Goal: Task Accomplishment & Management: Complete application form

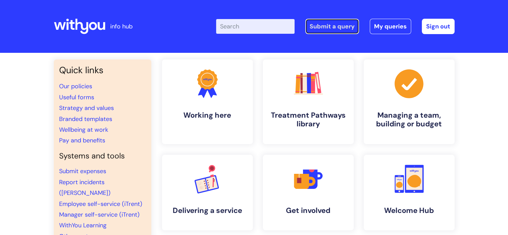
click at [342, 29] on link "Submit a query" at bounding box center [332, 26] width 54 height 15
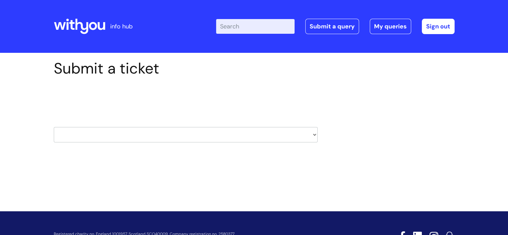
click at [135, 127] on select "HR / People IT and Support Clinical Drug Alerts Finance Accounts Data Support T…" at bounding box center [186, 134] width 264 height 15
select select "external_communications"
click at [54, 127] on select "HR / People IT and Support Clinical Drug Alerts Finance Accounts Data Support T…" at bounding box center [186, 134] width 264 height 15
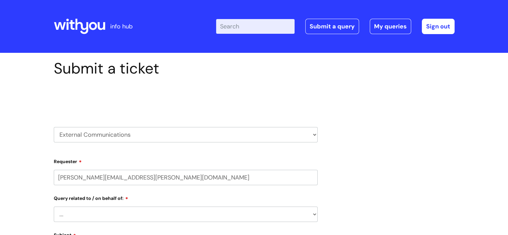
select select "80004157231"
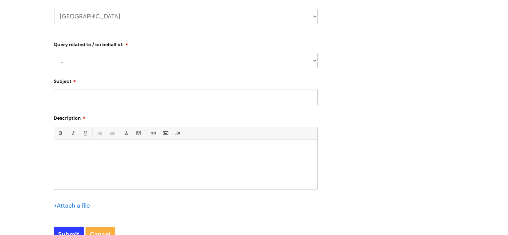
scroll to position [167, 0]
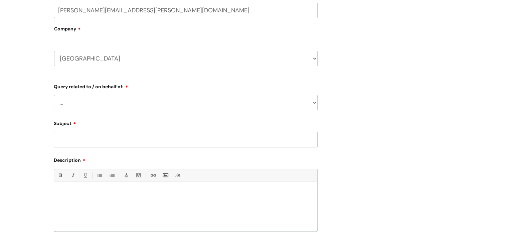
click at [108, 94] on div "Query related to / on behalf of: ... Brand or Brand Centre Website Queries (all…" at bounding box center [186, 95] width 264 height 29
click at [107, 101] on select "... Brand or Brand Centre Website Queries (all regions) All Scottish Services I…" at bounding box center [186, 102] width 264 height 15
click at [98, 58] on select "North Somerset WithYou Current Staff" at bounding box center [185, 58] width 263 height 15
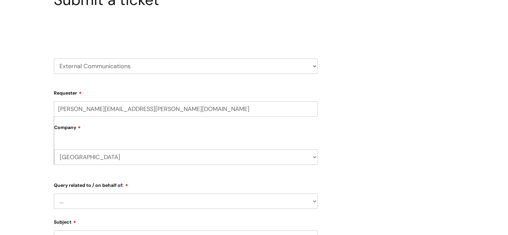
scroll to position [33, 0]
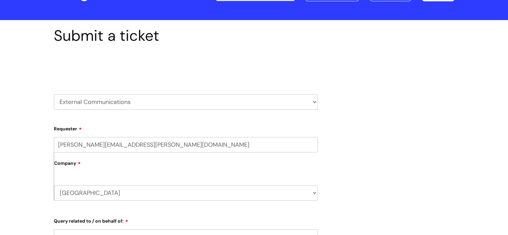
click at [103, 105] on select "HR / People IT and Support Clinical Drug Alerts Finance Accounts Data Support T…" at bounding box center [186, 101] width 264 height 15
select select "it_and_support"
click at [54, 94] on select "HR / People IT and Support Clinical Drug Alerts Finance Accounts Data Support T…" at bounding box center [186, 101] width 264 height 15
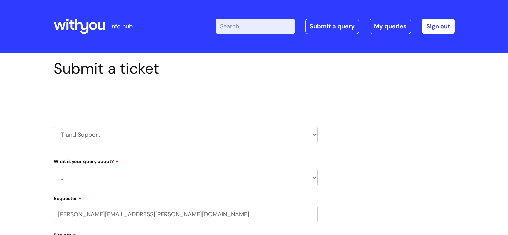
select select "80004157231"
click at [85, 174] on select "... Mobile Phone Reset & MFA Accounts, Starters and Leavers IT Hardware issue I…" at bounding box center [186, 177] width 264 height 15
click at [116, 132] on select "HR / People IT and Support Clinical Drug Alerts Finance Accounts Data Support T…" at bounding box center [186, 134] width 264 height 15
select select "learning_and_development"
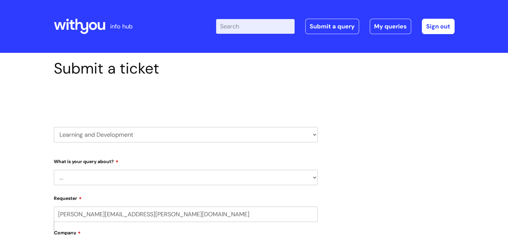
click at [54, 127] on select "HR / People IT and Support Clinical Drug Alerts Finance Accounts Data Support T…" at bounding box center [186, 134] width 264 height 15
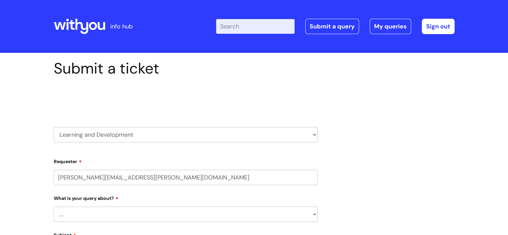
select select "80004157231"
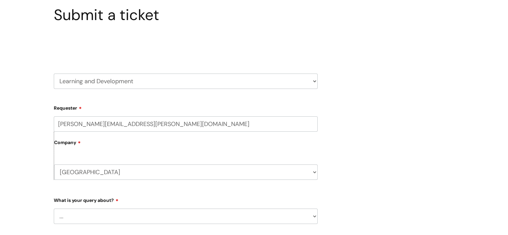
scroll to position [100, 0]
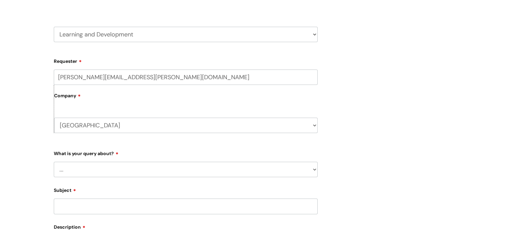
click at [87, 172] on select "... Question about a training course or session booking Ask about apprenticeshi…" at bounding box center [186, 169] width 264 height 15
click at [90, 171] on select "... Question about a training course or session booking Ask about apprenticeshi…" at bounding box center [186, 169] width 264 height 15
click at [93, 40] on select "HR / People IT and Support Clinical Drug Alerts Finance Accounts Data Support T…" at bounding box center [186, 34] width 264 height 15
select select "finance_accounts"
click at [54, 27] on select "HR / People IT and Support Clinical Drug Alerts Finance Accounts Data Support T…" at bounding box center [186, 34] width 264 height 15
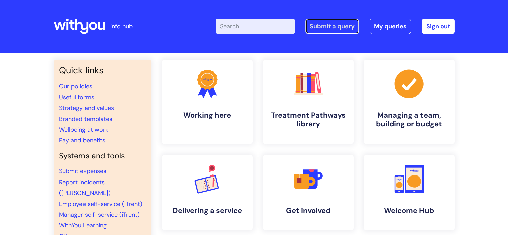
click at [336, 26] on link "Submit a query" at bounding box center [332, 26] width 54 height 15
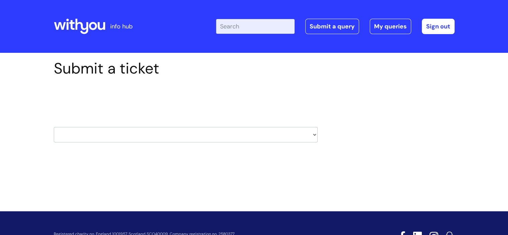
click at [96, 135] on select "HR / People IT and Support Clinical Drug Alerts Finance Accounts Data Support T…" at bounding box center [186, 134] width 264 height 15
select select "systems"
click at [54, 127] on select "HR / People IT and Support Clinical Drug Alerts Finance Accounts Data Support T…" at bounding box center [186, 134] width 264 height 15
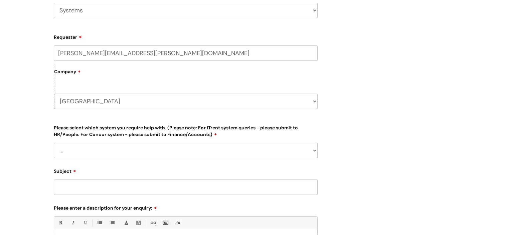
scroll to position [167, 0]
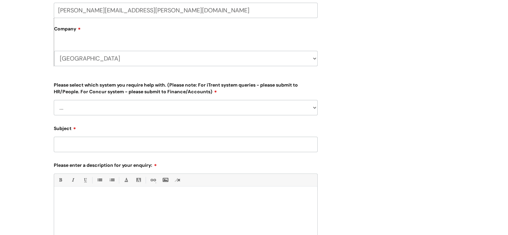
click at [120, 104] on select "... [PERSON_NAME] Helpdesk [DATE][DOMAIN_NAME] Nebula fault ILLY CarePath fault…" at bounding box center [186, 107] width 264 height 15
select select "Something else"
click at [54, 100] on select "... [PERSON_NAME] Helpdesk [DATE][DOMAIN_NAME] Nebula fault ILLY CarePath fault…" at bounding box center [186, 107] width 264 height 15
click at [20, 83] on div "Submit a ticket Select issue type HR / People IT and Support Clinical Drug Aler…" at bounding box center [254, 106] width 508 height 441
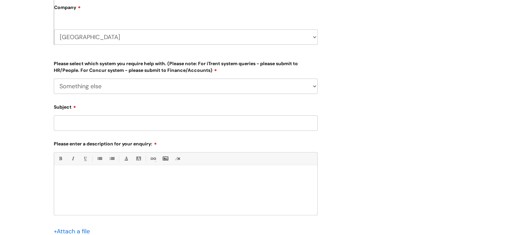
scroll to position [234, 0]
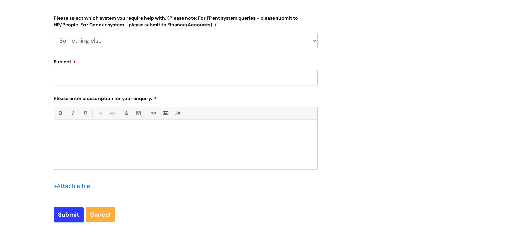
click at [74, 76] on input "Subject" at bounding box center [186, 77] width 264 height 15
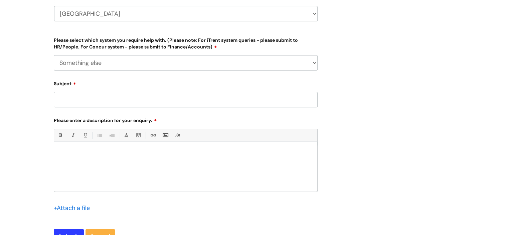
scroll to position [200, 0]
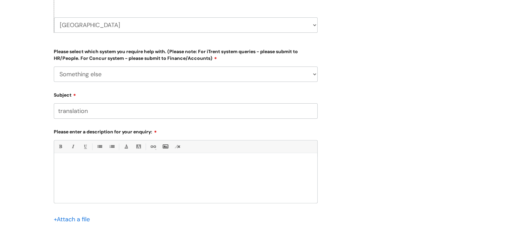
type input "translation"
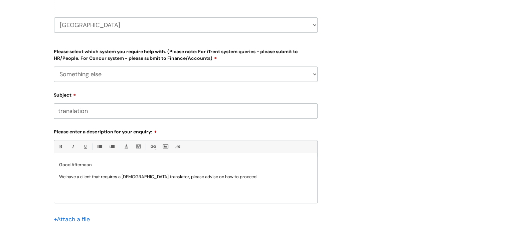
scroll to position [300, 0]
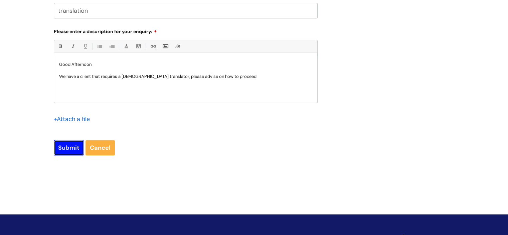
click at [69, 152] on input "Submit" at bounding box center [69, 147] width 30 height 15
type input "Please Wait..."
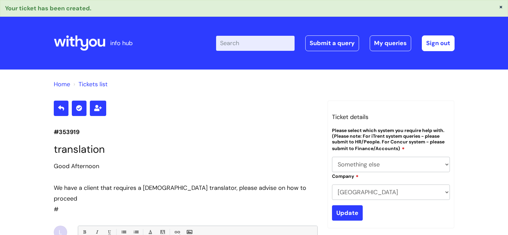
select select "Something else"
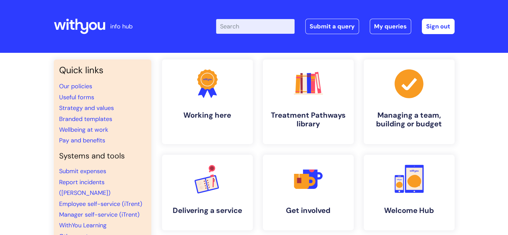
click at [236, 26] on input "Enter your search term here..." at bounding box center [255, 26] width 78 height 15
type input "transla"
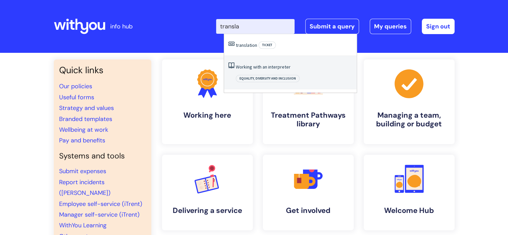
click at [259, 62] on li "Working with an interpreter Equality, Diversity and Inclusion" at bounding box center [290, 72] width 132 height 33
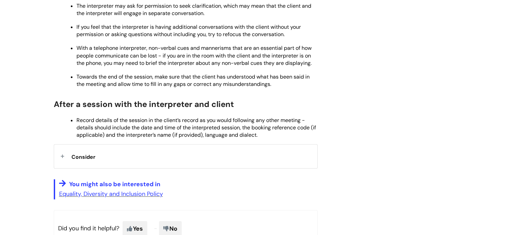
scroll to position [968, 0]
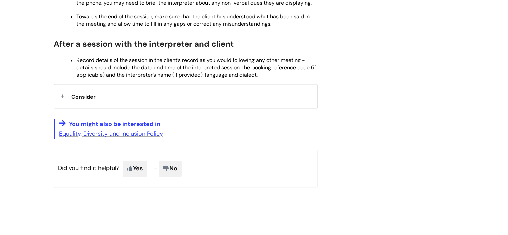
drag, startPoint x: 101, startPoint y: 101, endPoint x: 95, endPoint y: 102, distance: 6.7
click at [98, 102] on div "Consider" at bounding box center [185, 96] width 263 height 24
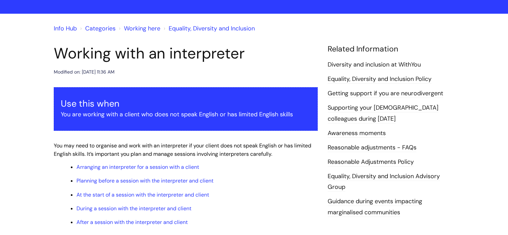
scroll to position [0, 0]
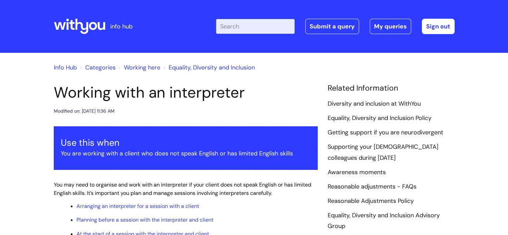
drag, startPoint x: 184, startPoint y: 77, endPoint x: 156, endPoint y: 90, distance: 31.2
click at [156, 90] on h1 "Working with an interpreter" at bounding box center [186, 92] width 264 height 18
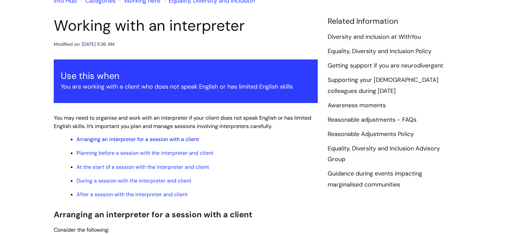
click at [138, 137] on link "Arranging an interpreter for a session with a client" at bounding box center [137, 138] width 122 height 7
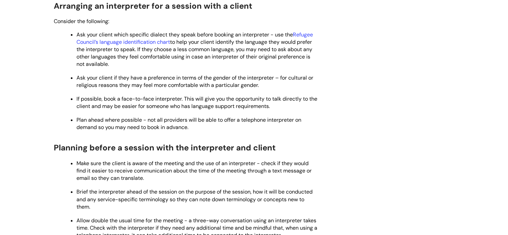
scroll to position [67, 0]
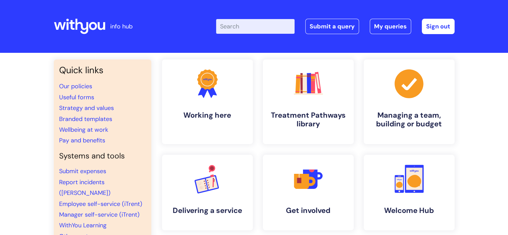
click at [262, 29] on input "Enter your search term here..." at bounding box center [255, 26] width 78 height 15
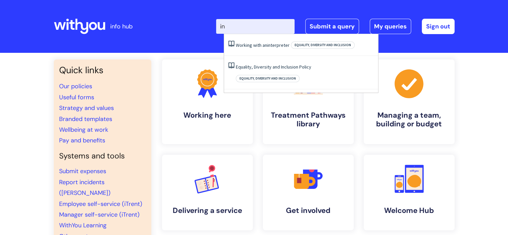
type input "i"
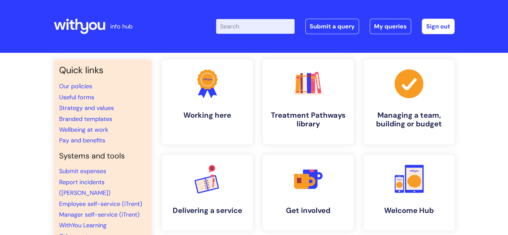
drag, startPoint x: 274, startPoint y: 0, endPoint x: 168, endPoint y: 6, distance: 106.3
click at [168, 6] on header "info hub Enter your search term here... Search Submit a query My queries Welcom…" at bounding box center [254, 26] width 508 height 53
click at [22, 19] on header "info hub Enter your search term here... Search Submit a query My queries Welcom…" at bounding box center [254, 26] width 508 height 53
